Goal: Check status: Check status

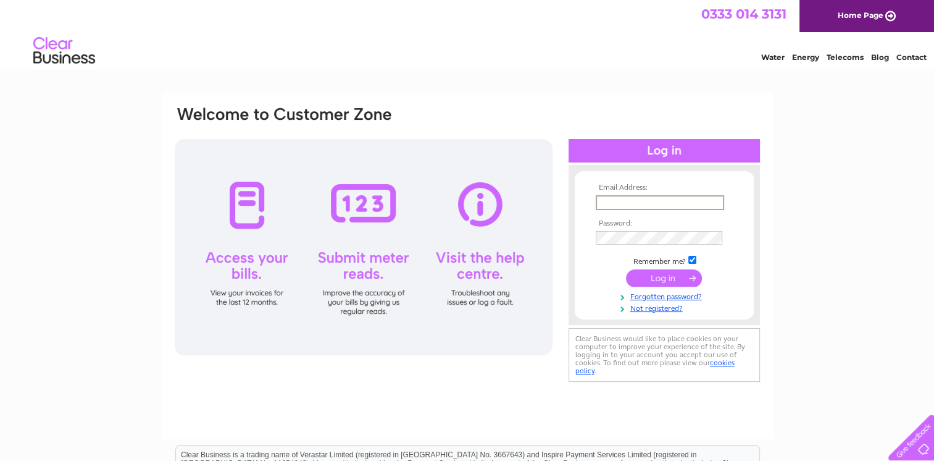
click at [604, 201] on input "text" at bounding box center [660, 202] width 128 height 15
type input "[PERSON_NAME][EMAIL_ADDRESS][DOMAIN_NAME]"
click at [668, 274] on input "submit" at bounding box center [664, 276] width 76 height 17
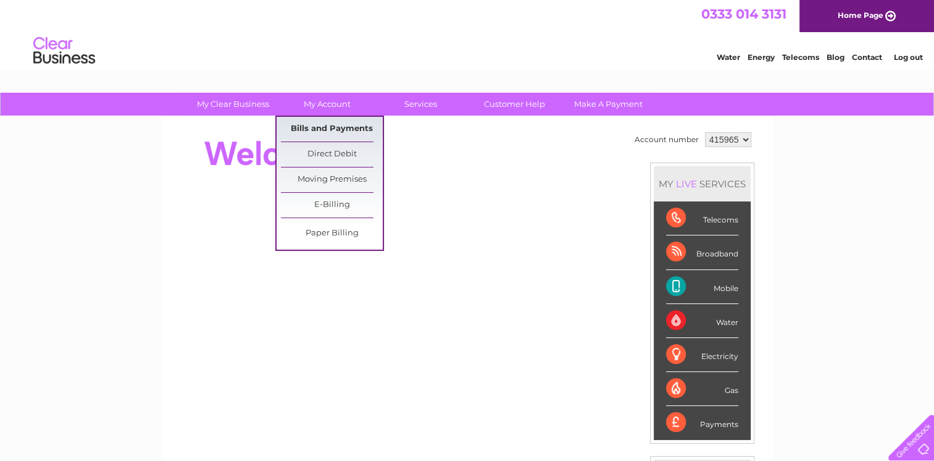
click at [320, 127] on link "Bills and Payments" at bounding box center [332, 129] width 102 height 25
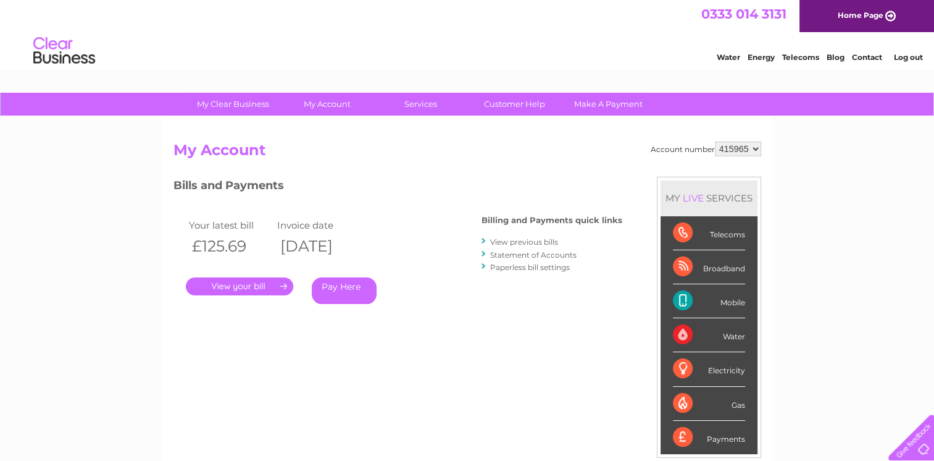
click at [238, 288] on link "." at bounding box center [239, 286] width 107 height 18
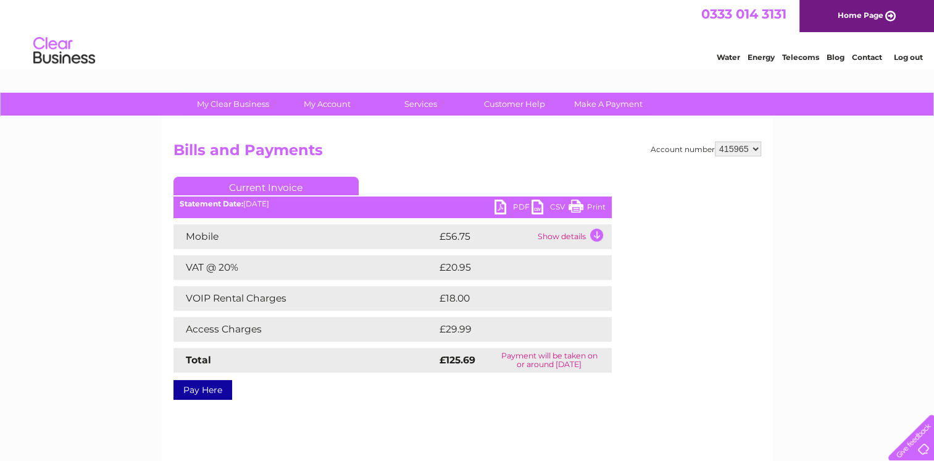
click at [598, 235] on td "Show details" at bounding box center [573, 236] width 77 height 25
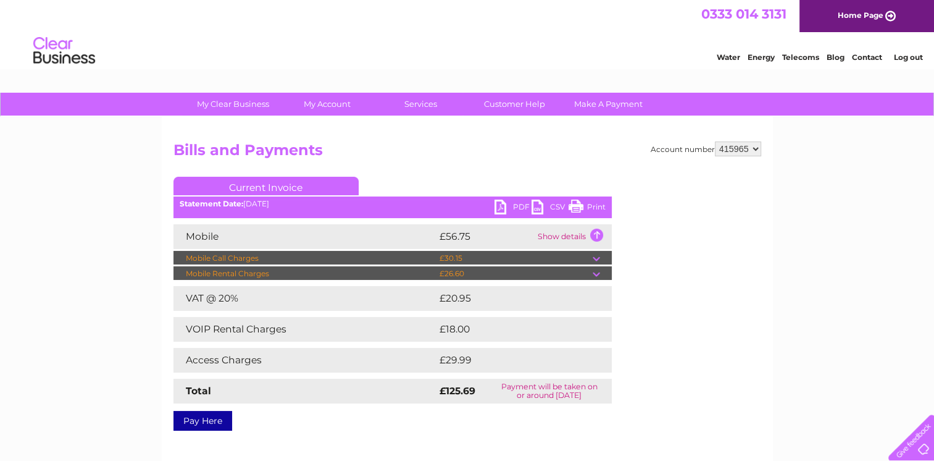
click at [595, 256] on td at bounding box center [602, 258] width 19 height 15
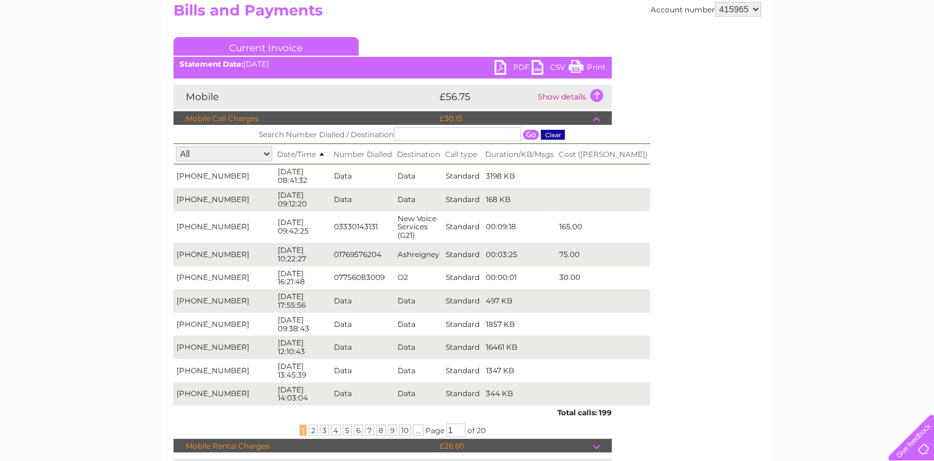
scroll to position [164, 0]
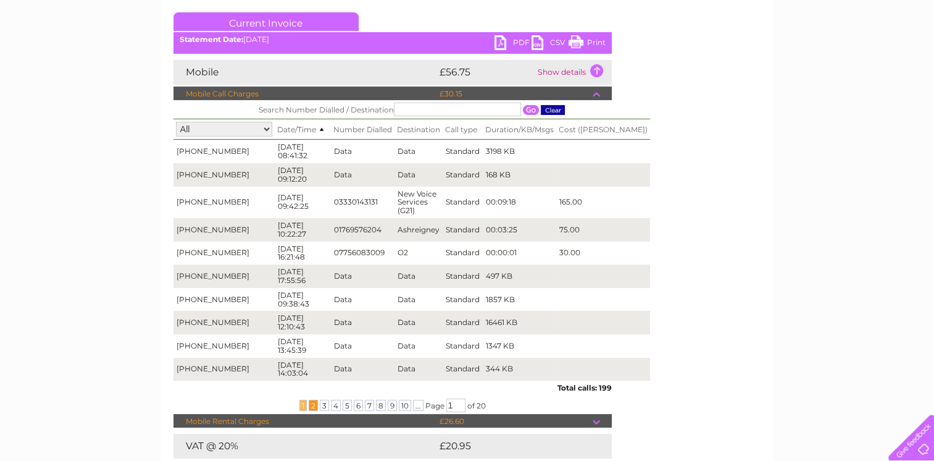
click at [309, 399] on span "2" at bounding box center [313, 404] width 9 height 11
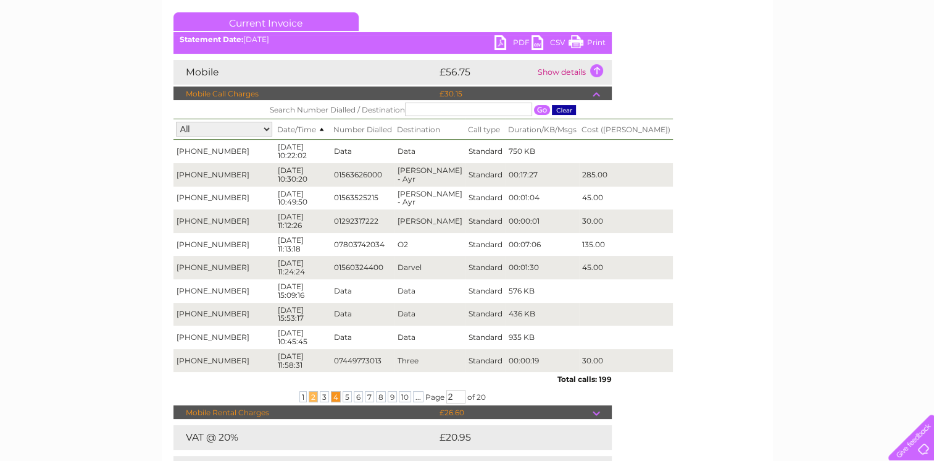
click at [332, 396] on span "4" at bounding box center [336, 396] width 10 height 11
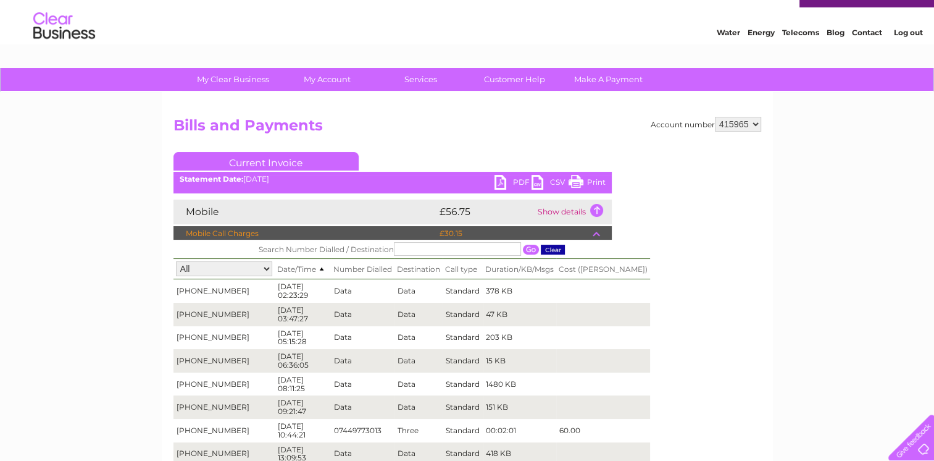
scroll to position [0, 0]
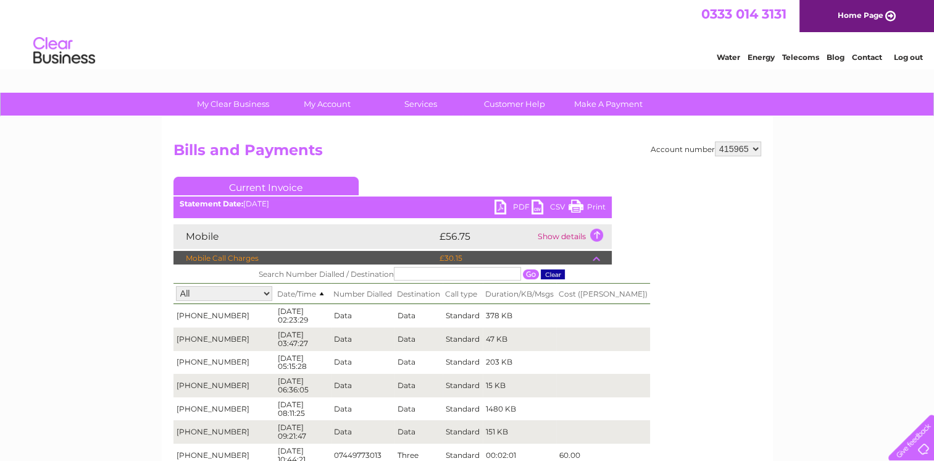
click at [904, 54] on link "Log out" at bounding box center [907, 56] width 29 height 9
